Goal: Navigation & Orientation: Go to known website

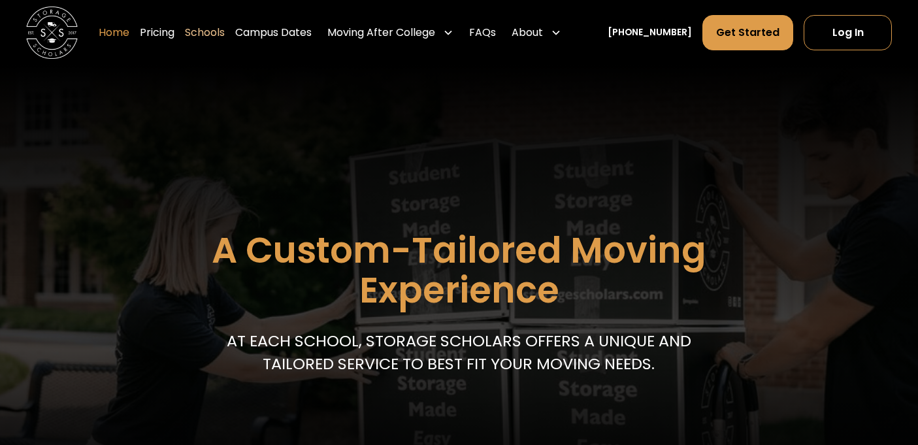
click at [117, 33] on link "Home" at bounding box center [114, 32] width 31 height 37
